Goal: Information Seeking & Learning: Understand process/instructions

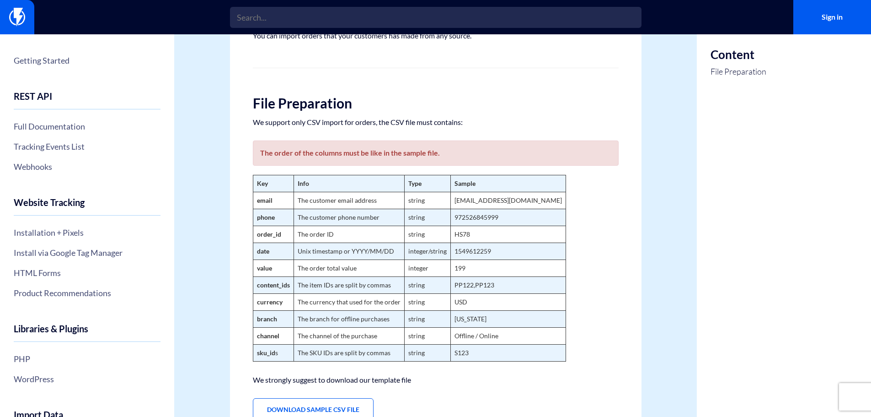
scroll to position [91, 0]
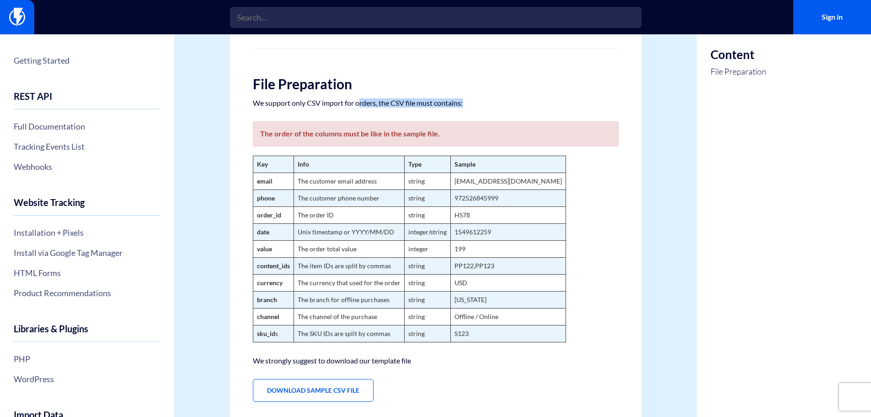
drag, startPoint x: 246, startPoint y: 108, endPoint x: 361, endPoint y: 104, distance: 115.8
click at [361, 104] on div "Import Orders You can import orders that your customers has made from any sourc…" at bounding box center [436, 204] width 412 height 486
click at [361, 104] on p "We support only CSV import for orders, the CSV file must contains:" at bounding box center [436, 102] width 366 height 9
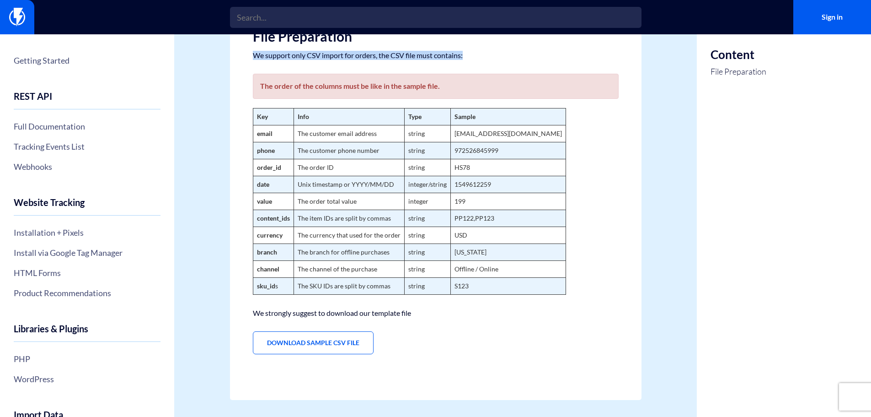
scroll to position [140, 0]
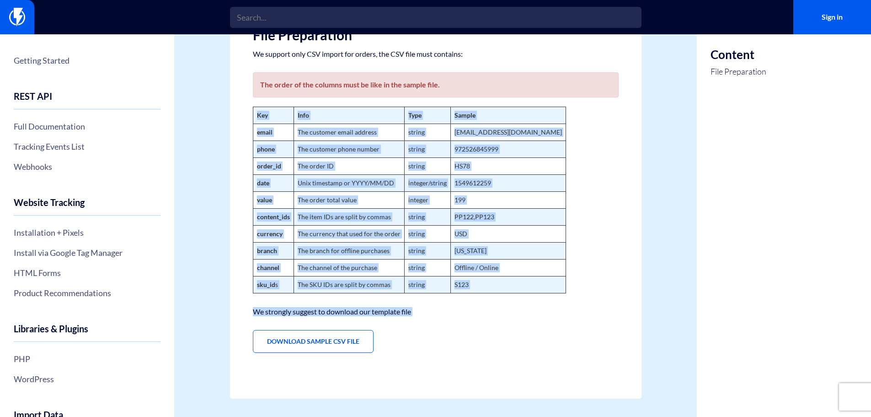
drag, startPoint x: 291, startPoint y: 108, endPoint x: 507, endPoint y: 323, distance: 305.0
click at [507, 324] on div "Import Orders You can import orders that your customers has made from any sourc…" at bounding box center [436, 155] width 412 height 486
click at [504, 317] on div "Import Orders You can import orders that your customers has made from any sourc…" at bounding box center [436, 155] width 412 height 486
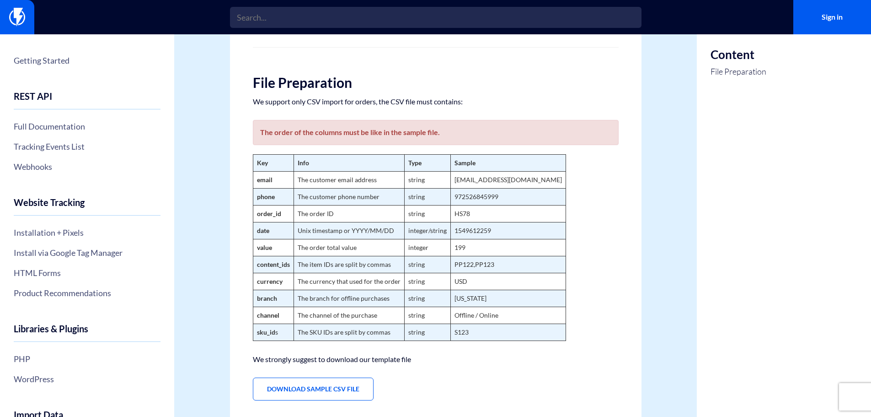
scroll to position [95, 0]
drag, startPoint x: 574, startPoint y: 393, endPoint x: 548, endPoint y: 349, distance: 51.0
click at [582, 390] on div "Import Orders You can import orders that your customers has made from any sourc…" at bounding box center [436, 201] width 412 height 486
click at [613, 194] on figure "Key Info Type Sample email The customer email address string [EMAIL_ADDRESS][DO…" at bounding box center [436, 245] width 366 height 187
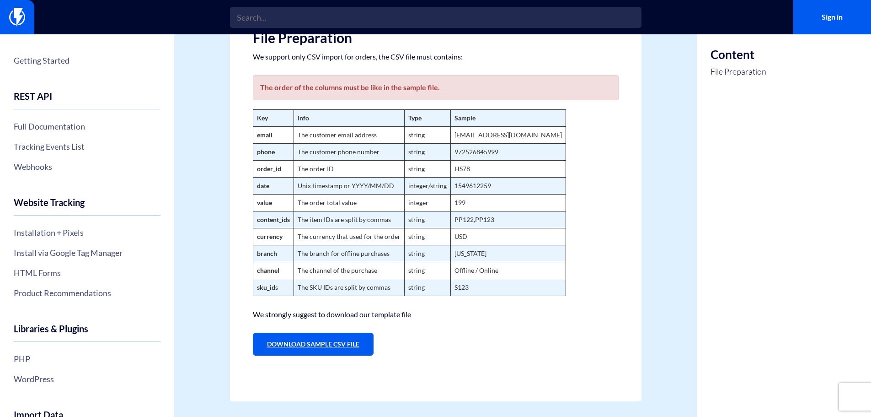
scroll to position [140, 0]
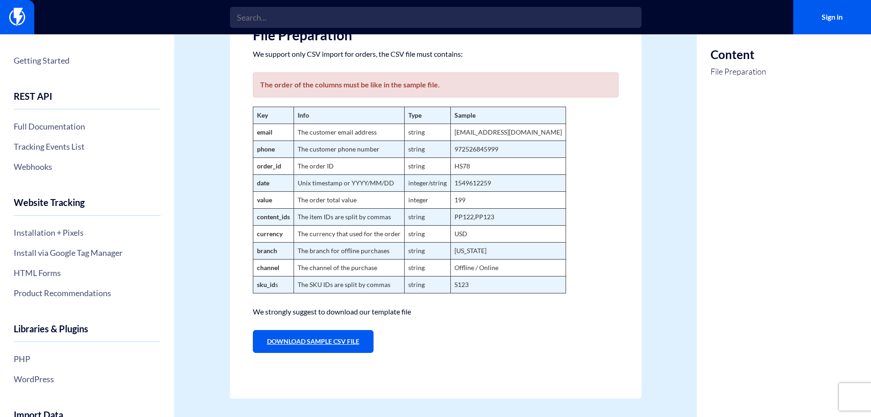
click at [331, 338] on link "Download Sample CSV File" at bounding box center [313, 341] width 121 height 23
